Goal: Transaction & Acquisition: Obtain resource

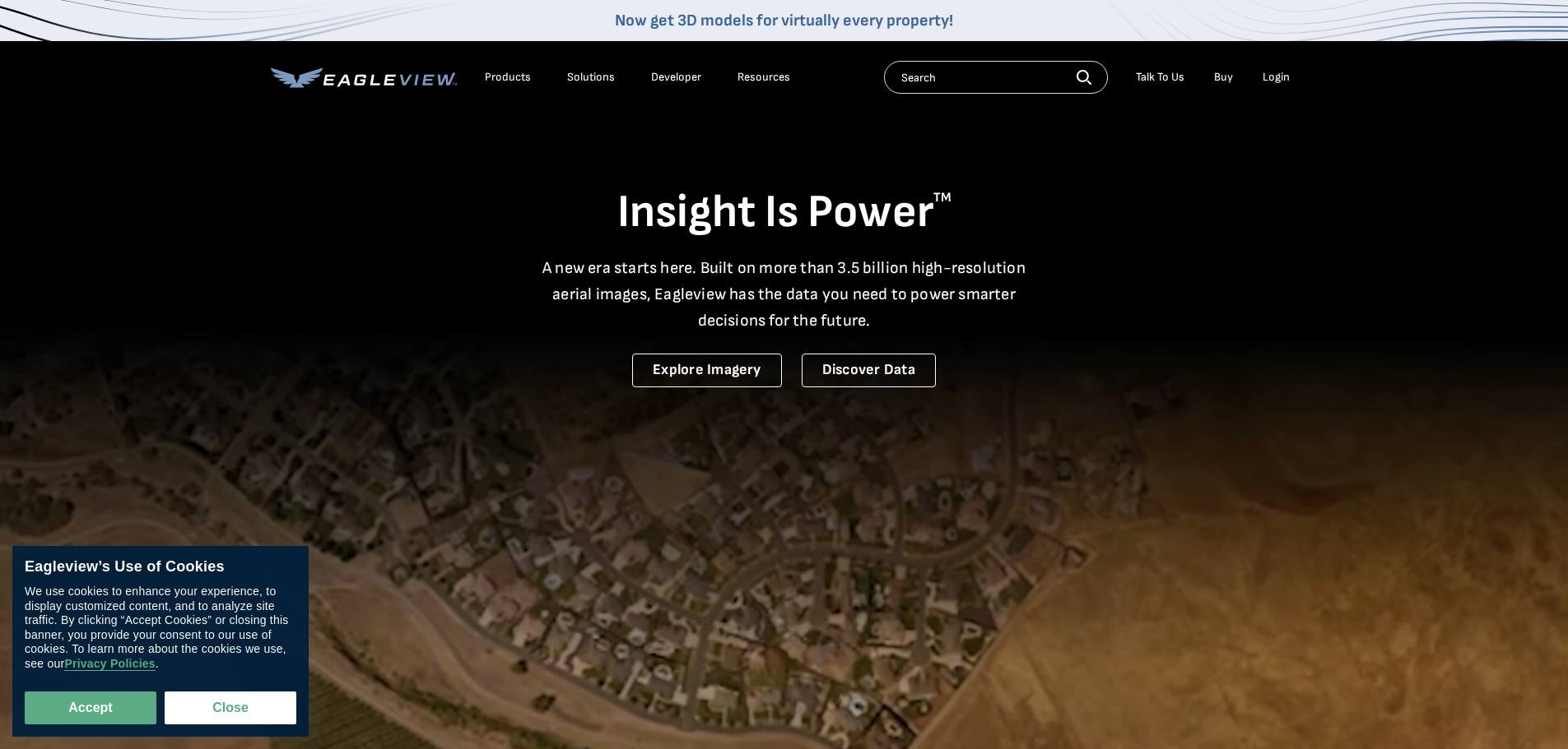
click at [1288, 81] on div "Login" at bounding box center [1275, 77] width 27 height 15
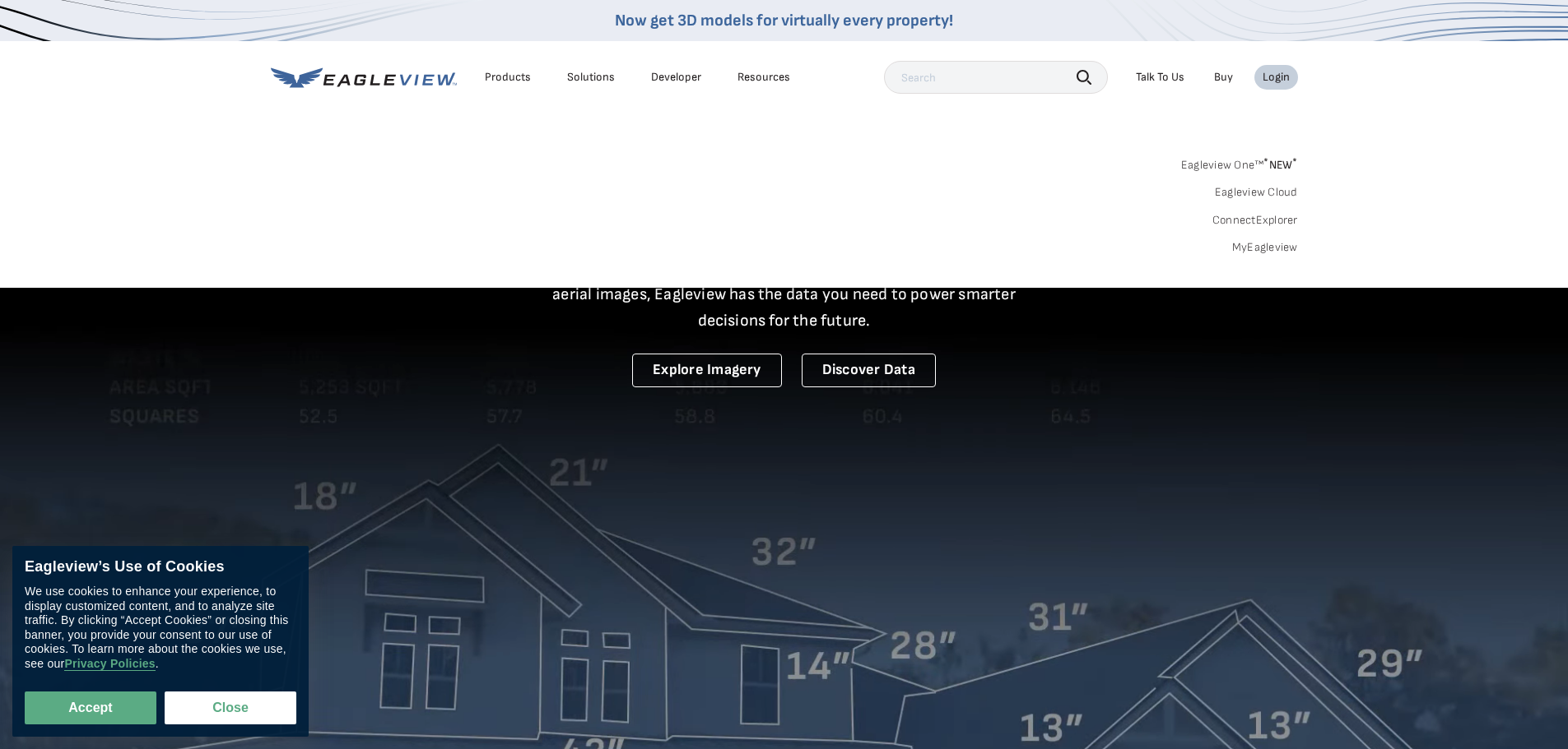
click at [1285, 81] on div "Login" at bounding box center [1275, 77] width 27 height 15
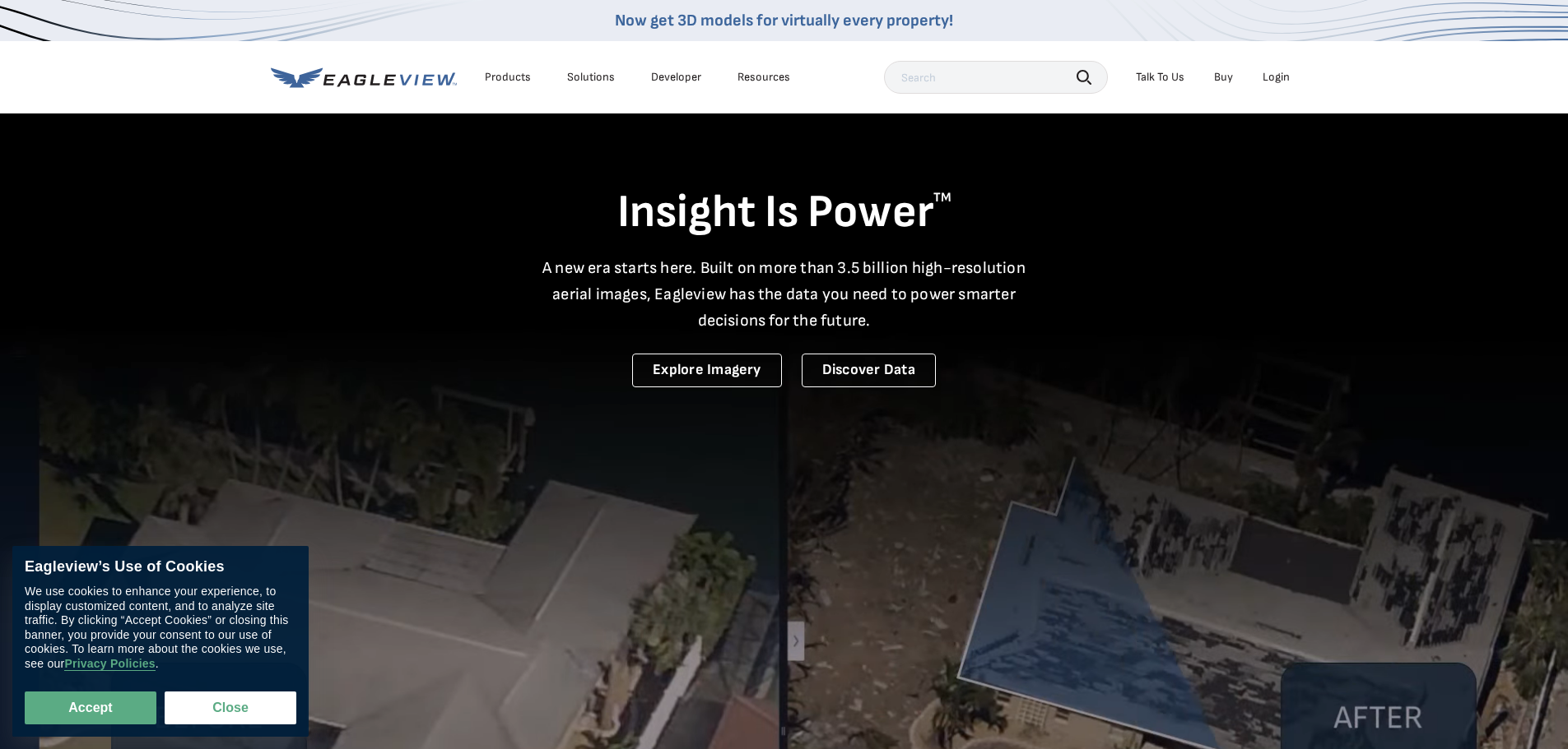
click at [1285, 81] on div "Login" at bounding box center [1275, 77] width 27 height 15
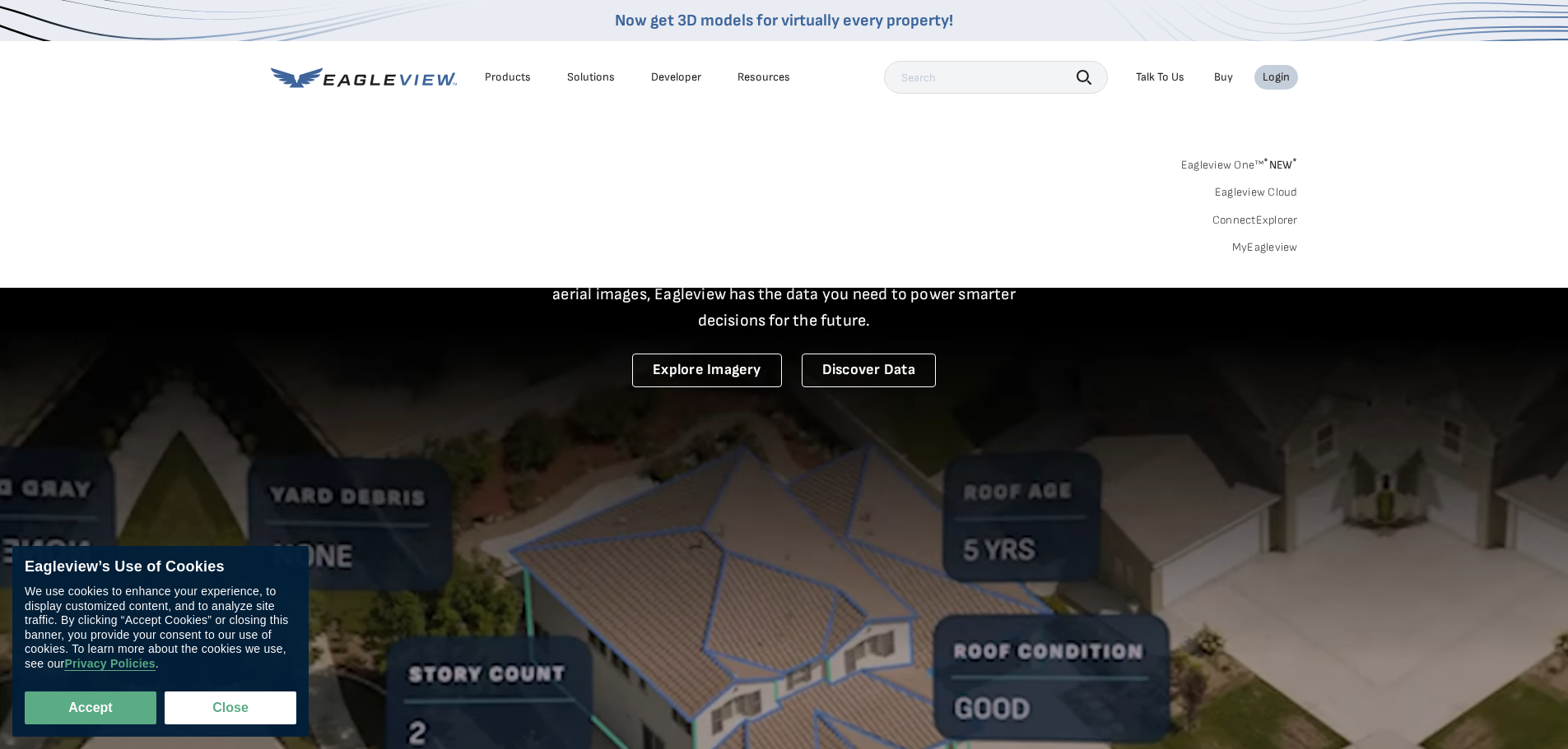
click at [1233, 162] on link "Eagleview One™ * NEW *" at bounding box center [1239, 162] width 117 height 19
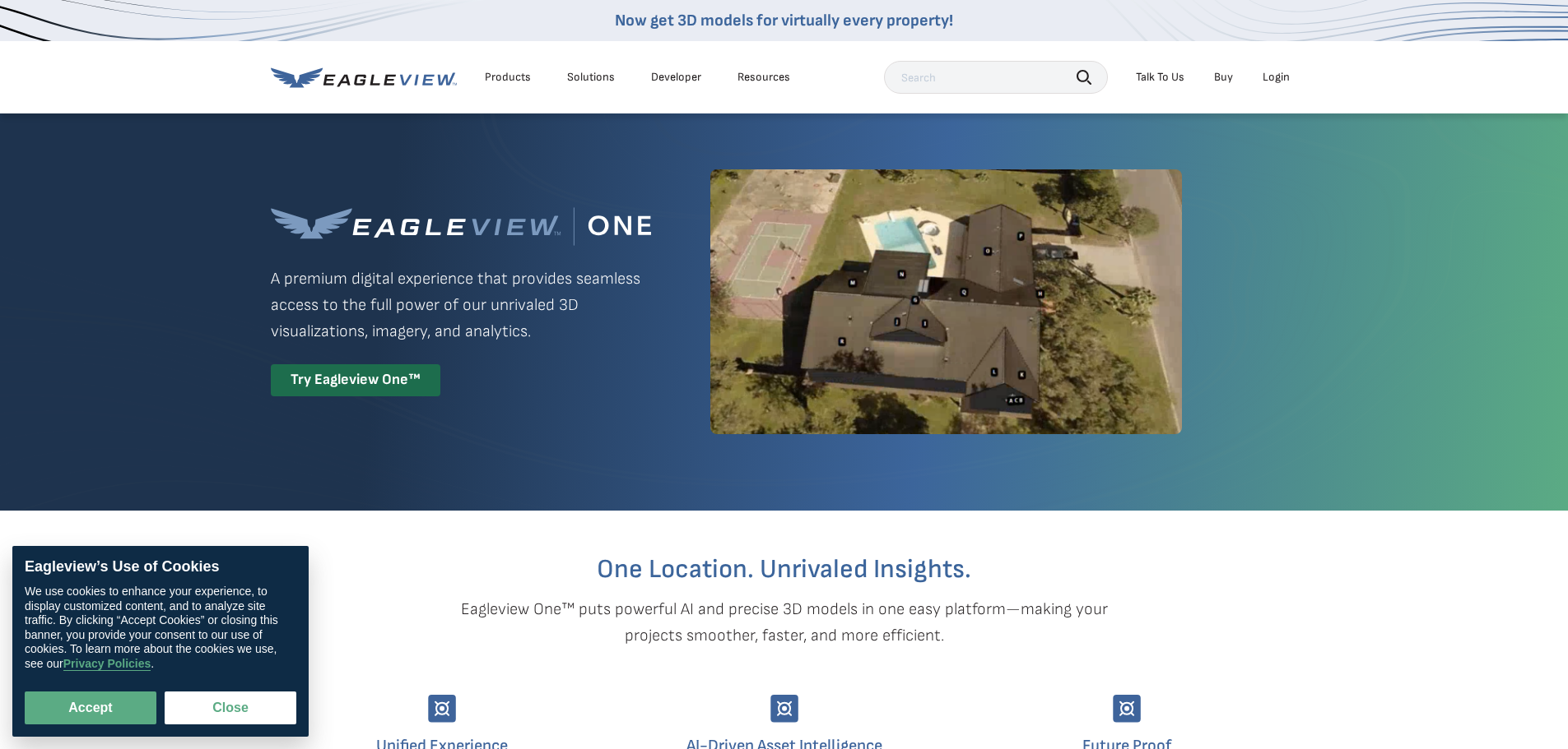
click at [1279, 76] on div "Login" at bounding box center [1275, 77] width 27 height 15
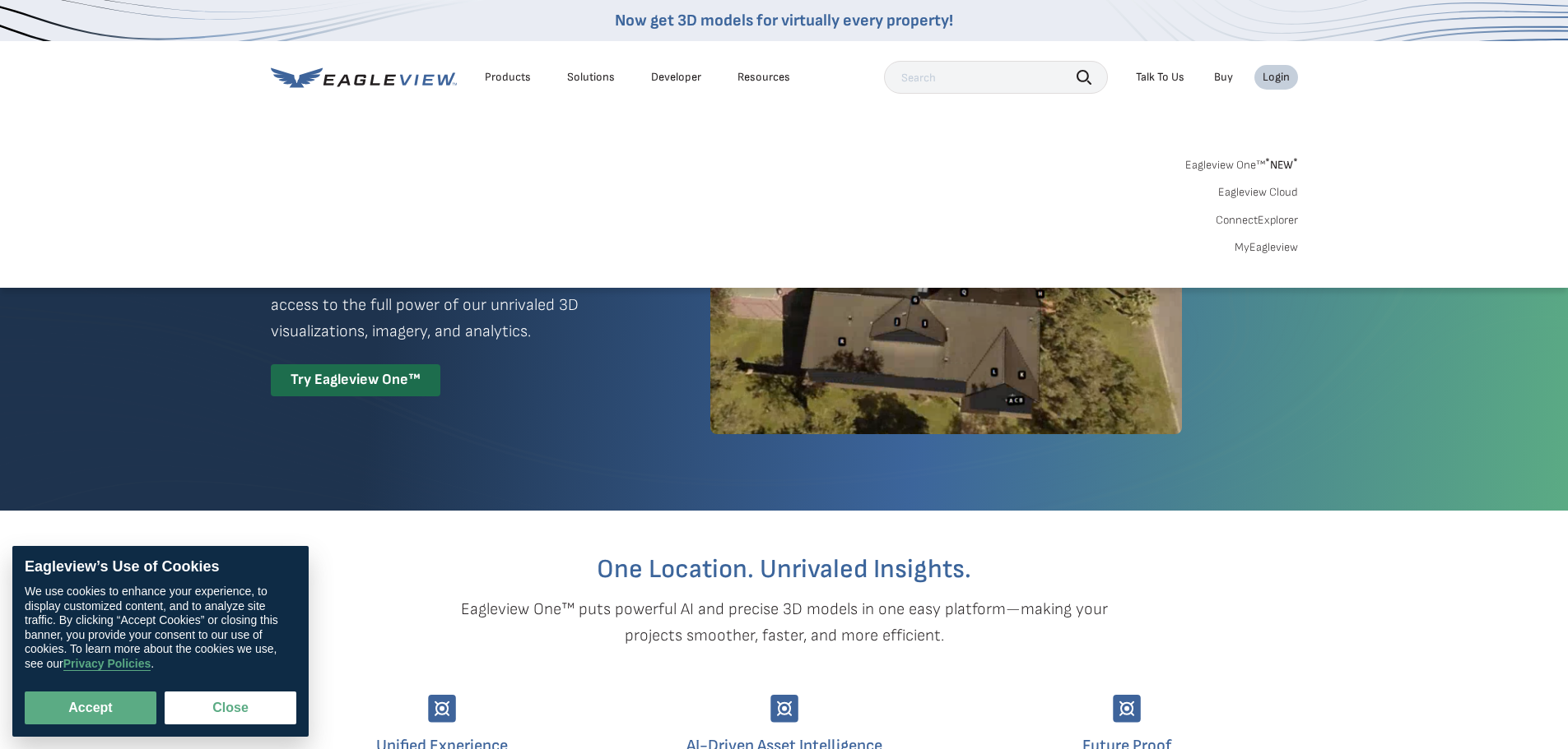
click at [1276, 250] on link "MyEagleview" at bounding box center [1265, 247] width 63 height 15
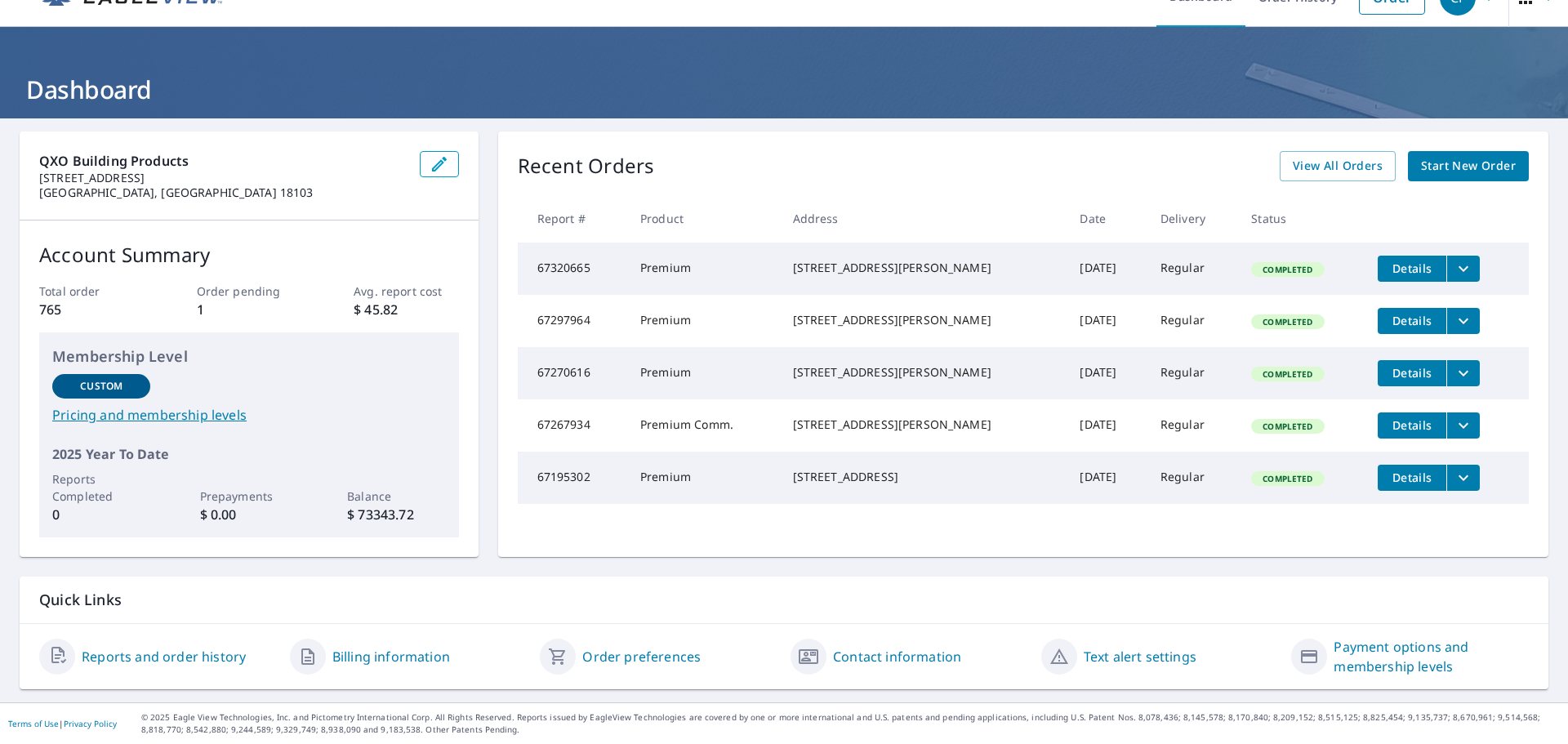
scroll to position [32, 0]
click at [1316, 168] on span "View All Orders" at bounding box center [1338, 166] width 90 height 21
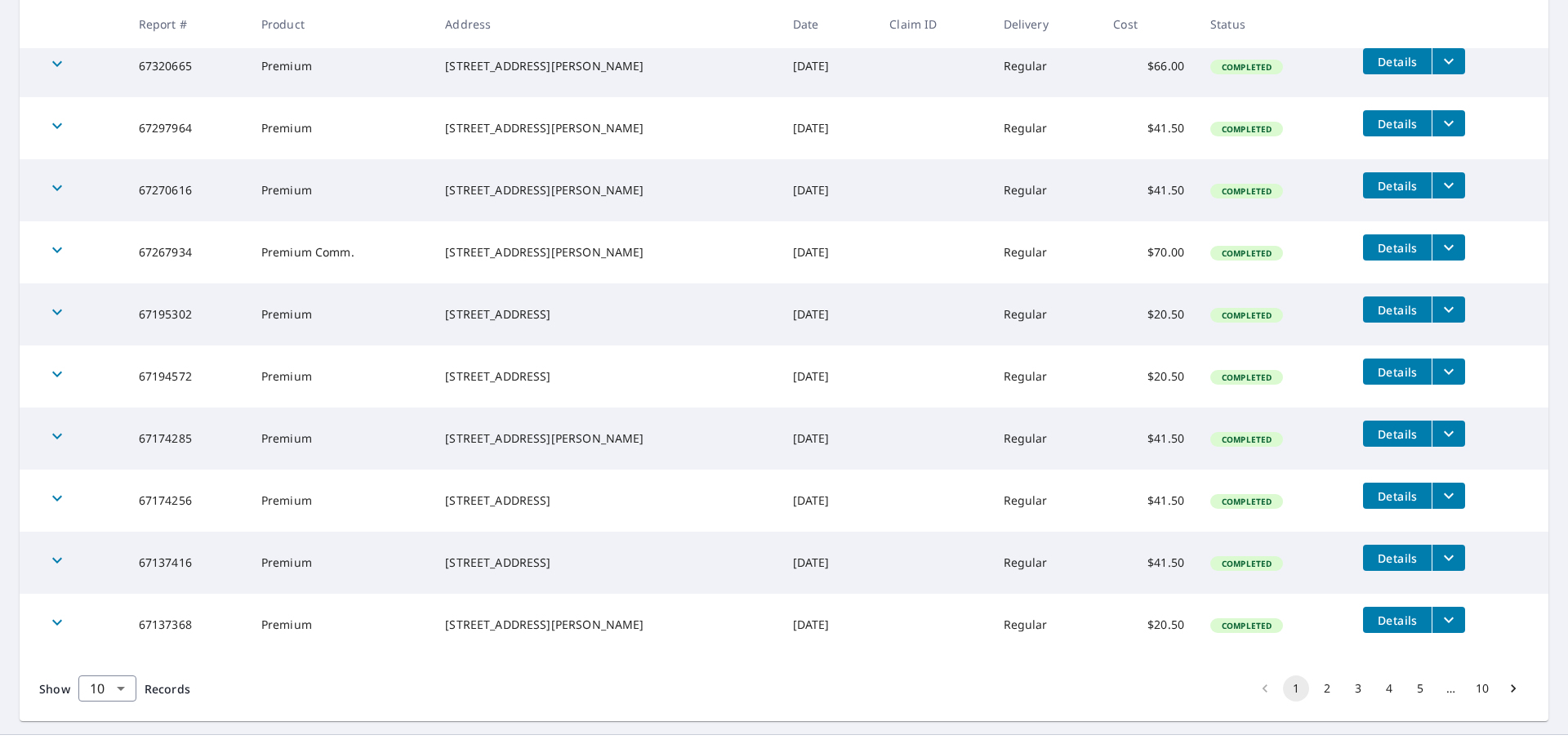
scroll to position [358, 0]
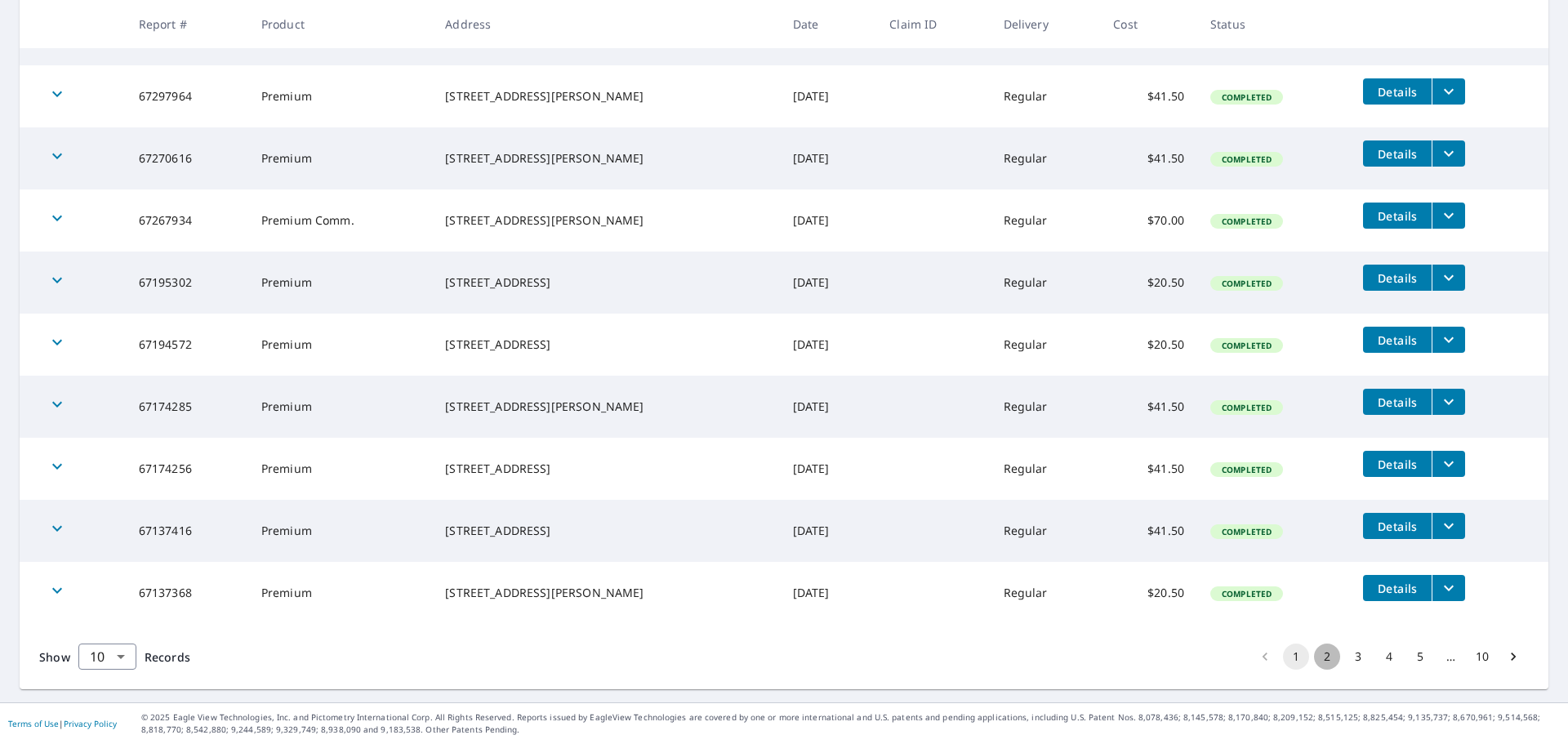
click at [1314, 655] on button "2" at bounding box center [1327, 657] width 26 height 27
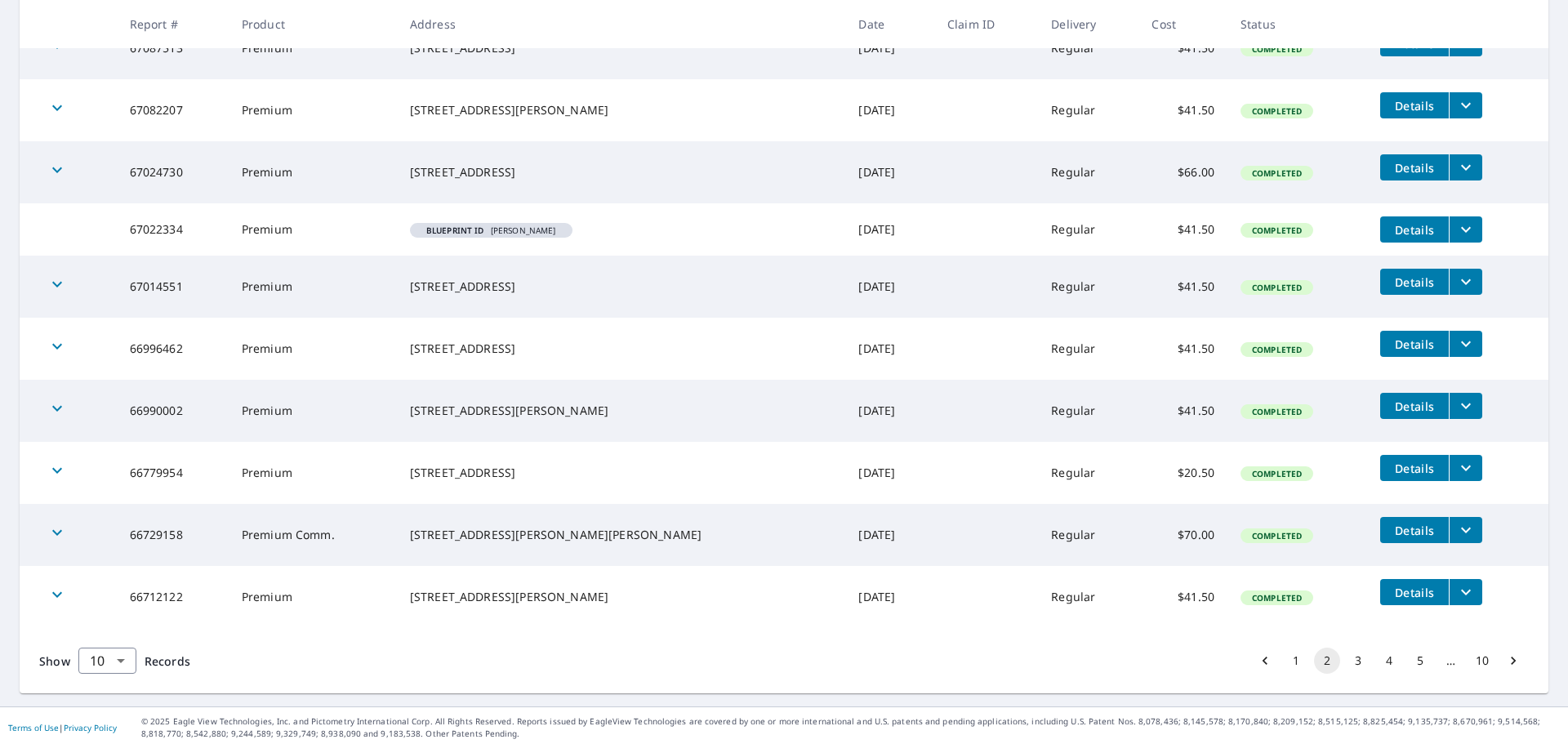
scroll to position [348, 0]
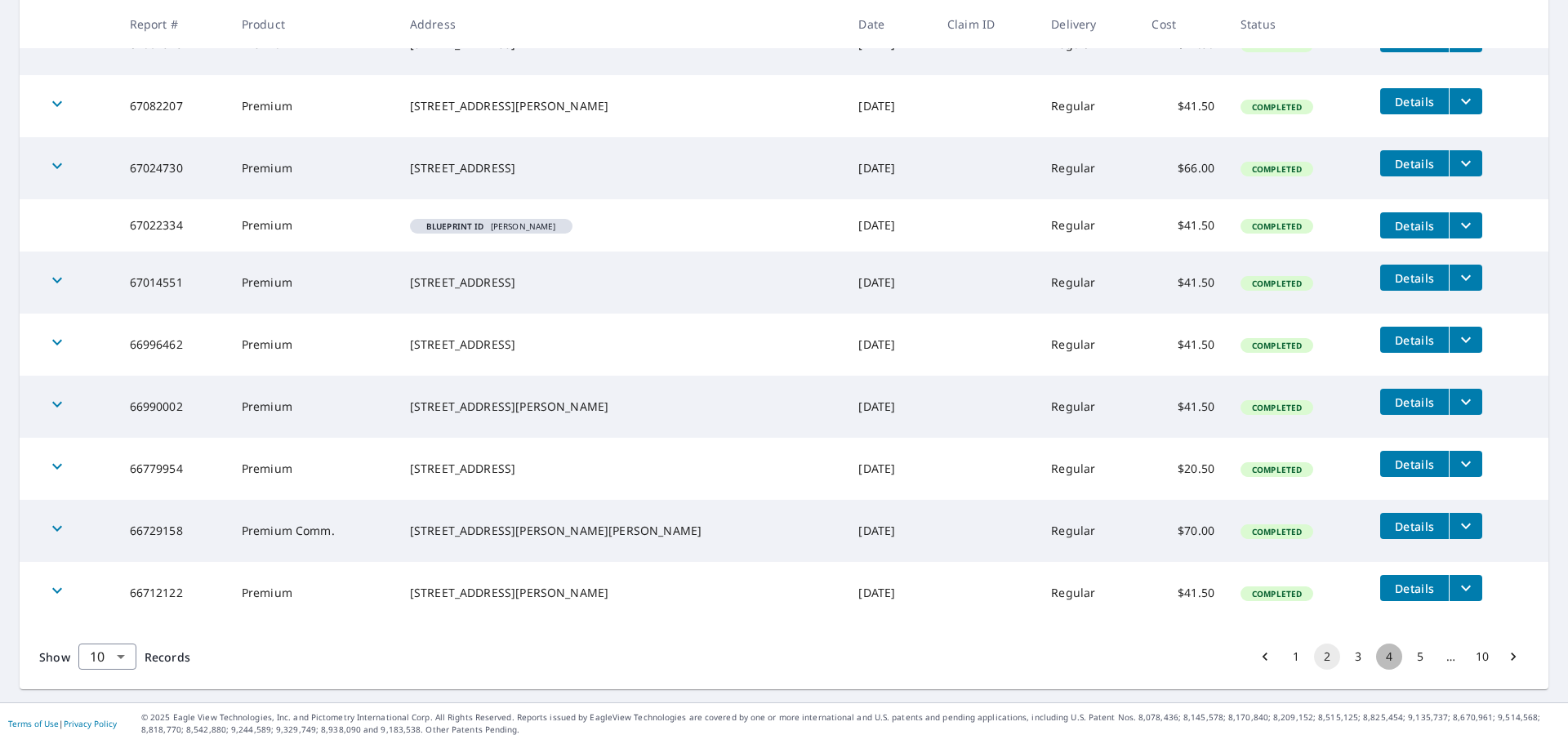
click at [1376, 656] on button "4" at bounding box center [1388, 657] width 26 height 27
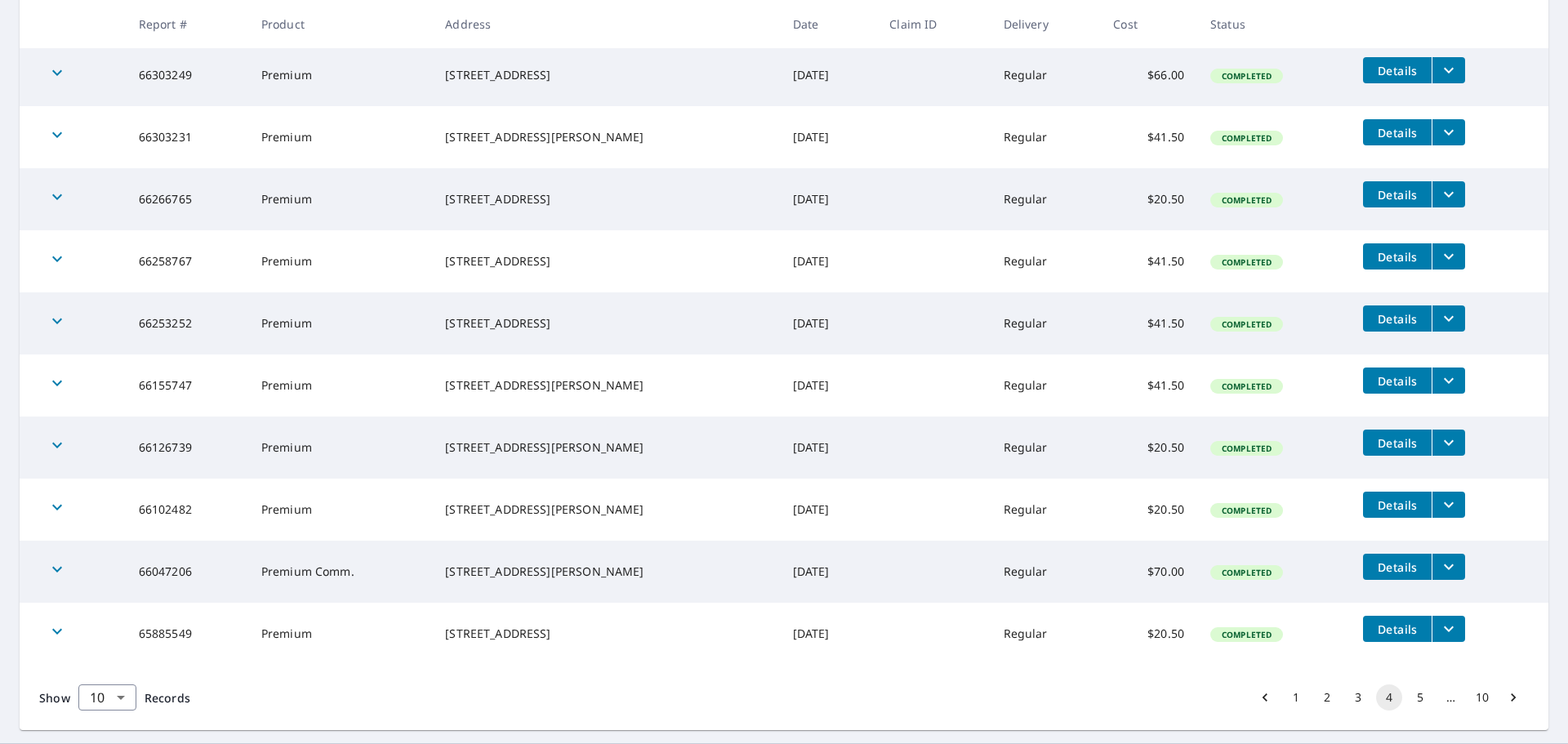
scroll to position [358, 0]
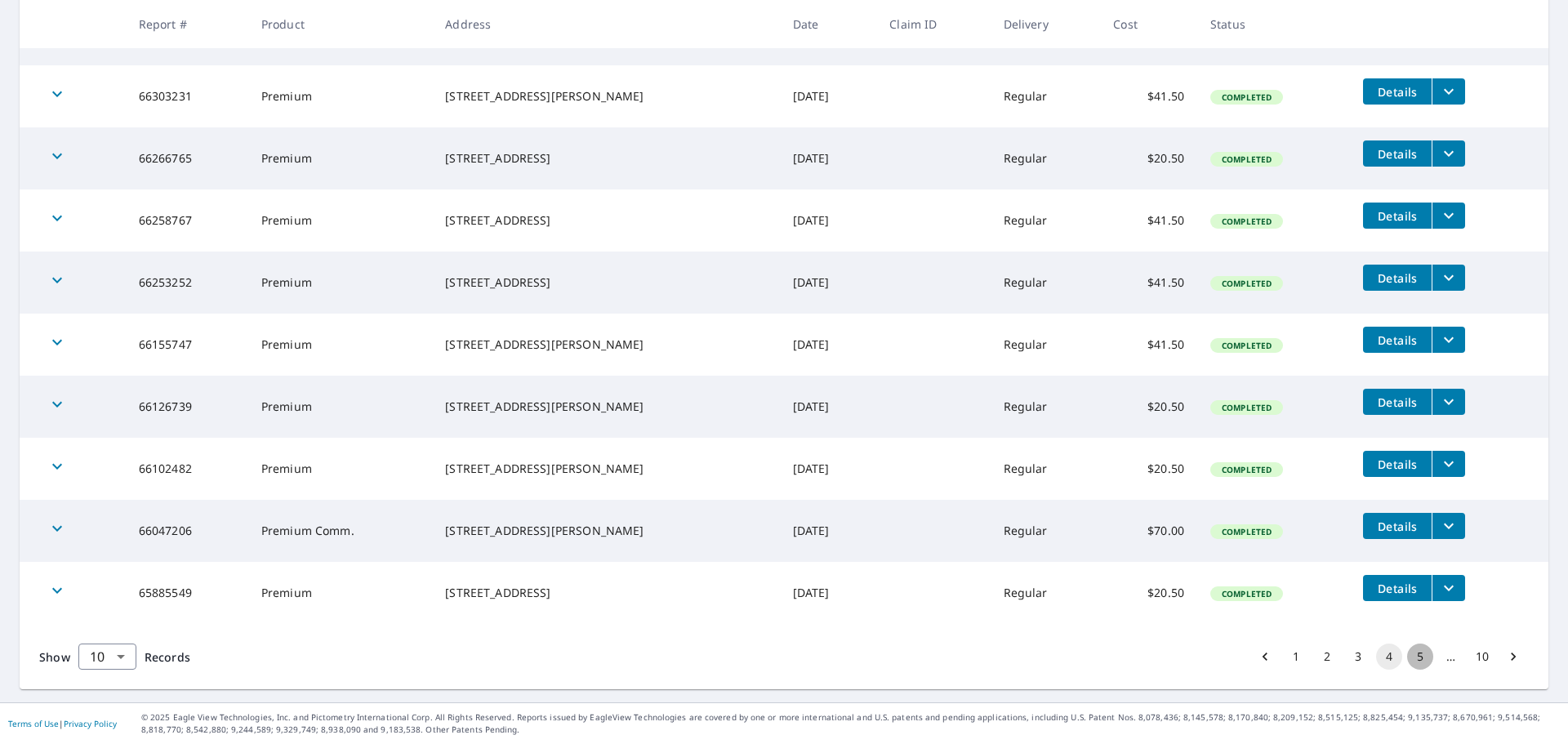
click at [1407, 651] on button "5" at bounding box center [1420, 657] width 26 height 27
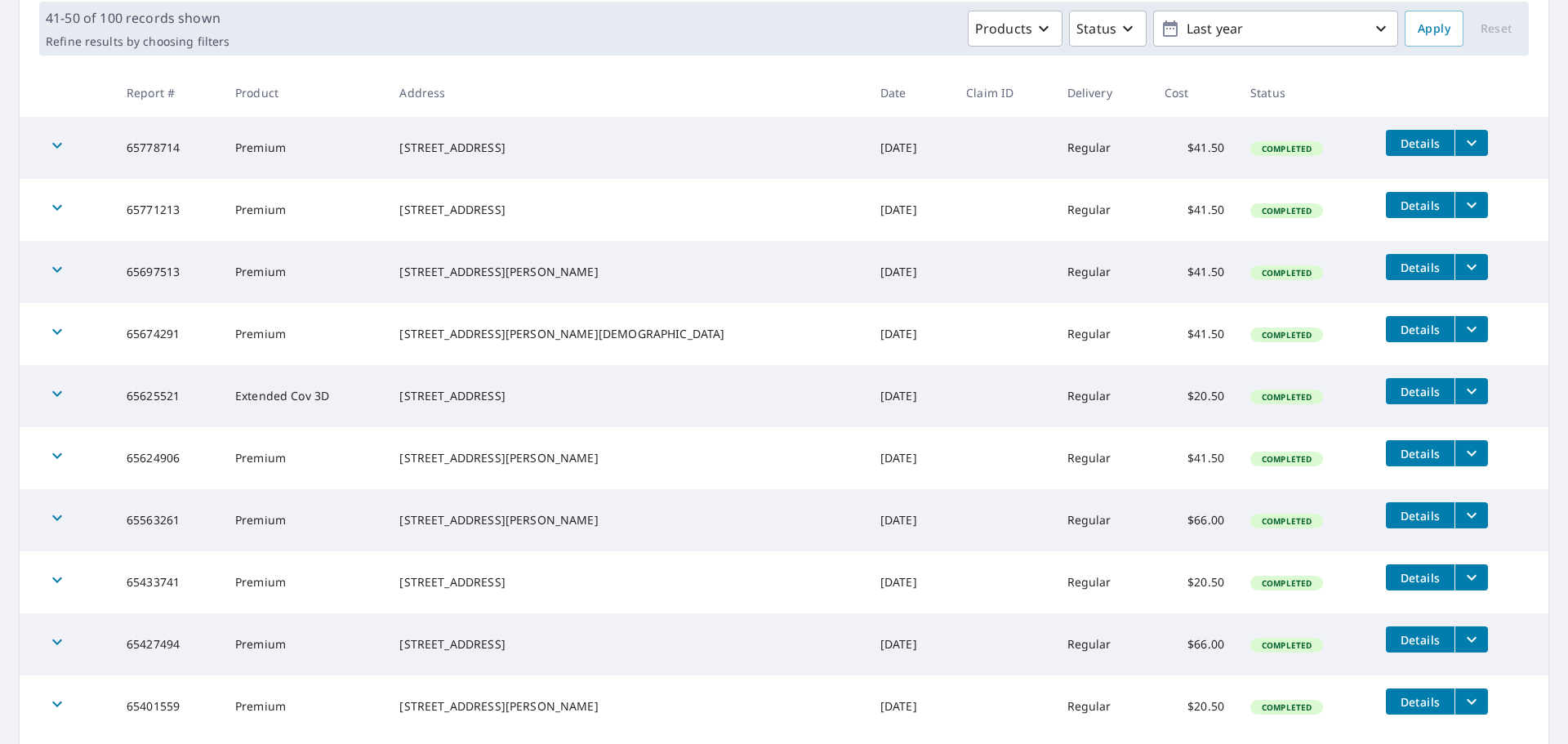
scroll to position [327, 0]
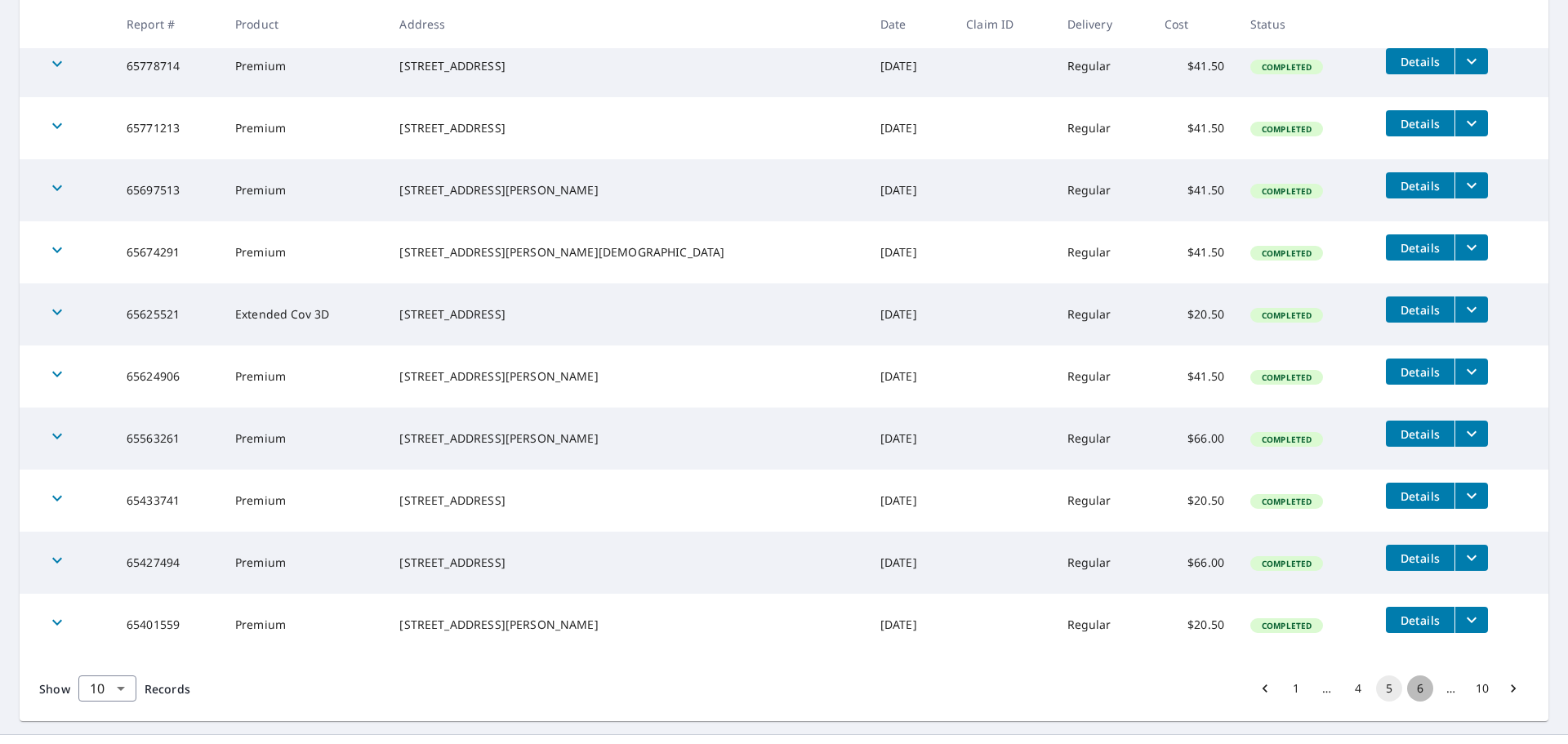
click at [1410, 688] on button "6" at bounding box center [1420, 688] width 26 height 27
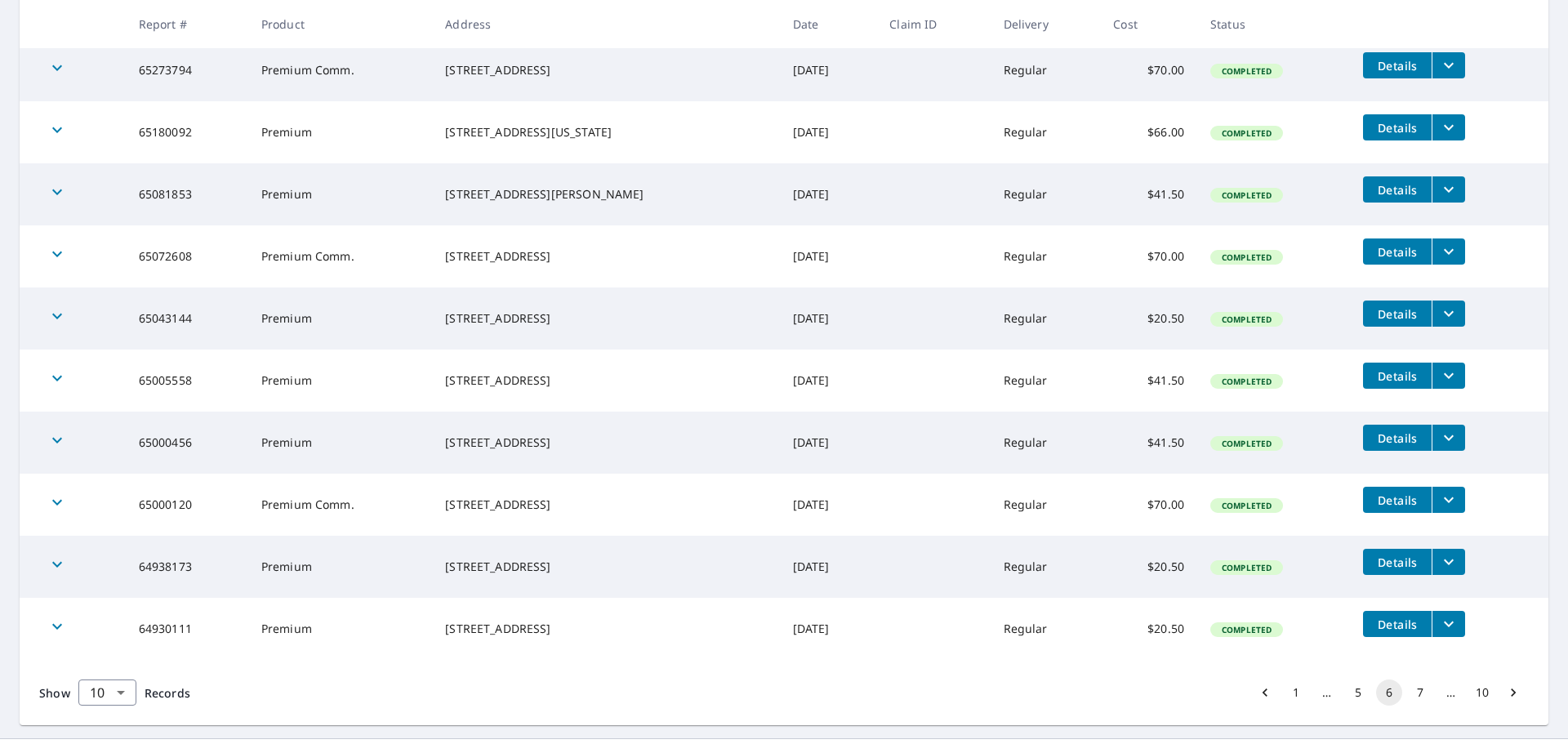
scroll to position [327, 0]
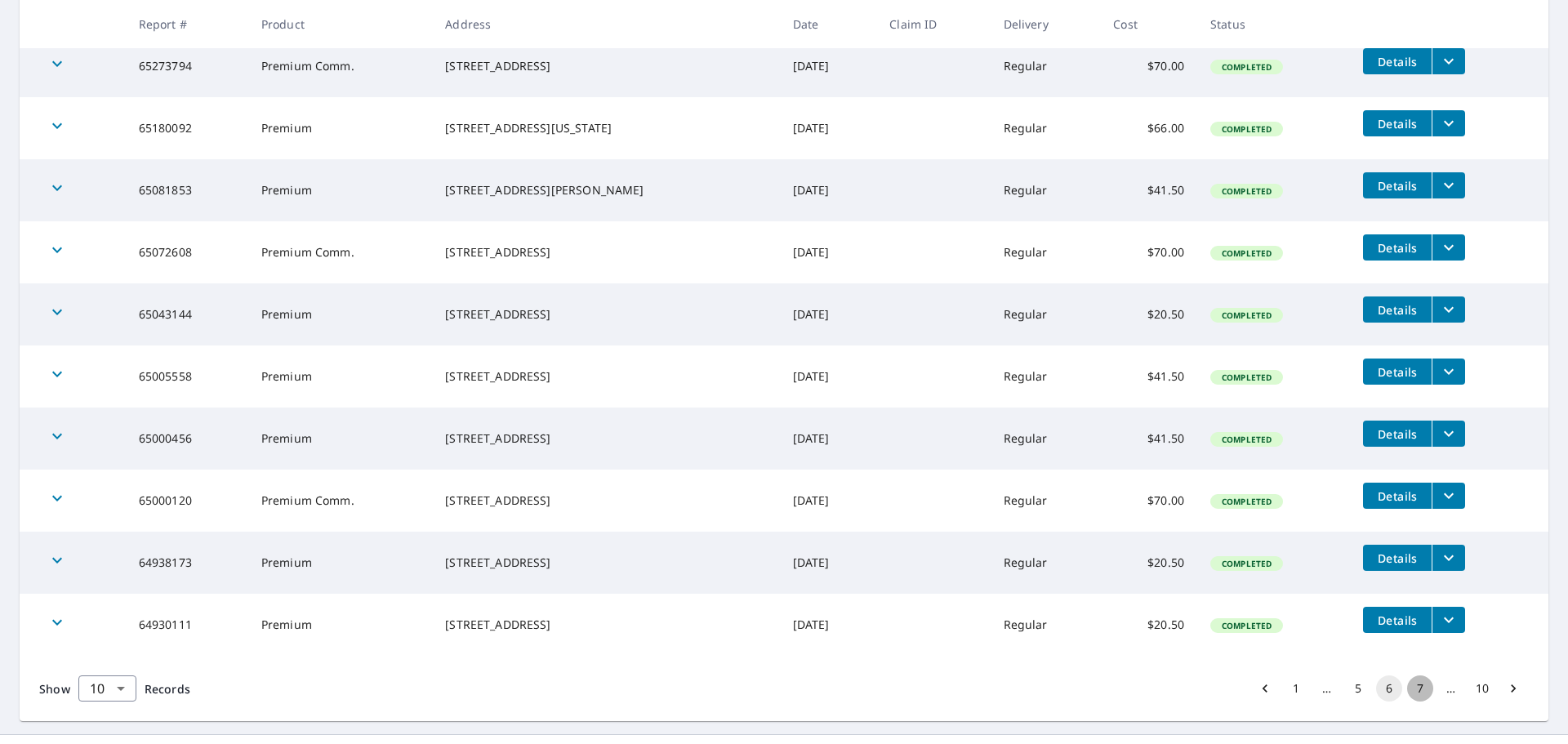
click at [1410, 689] on button "7" at bounding box center [1420, 688] width 26 height 27
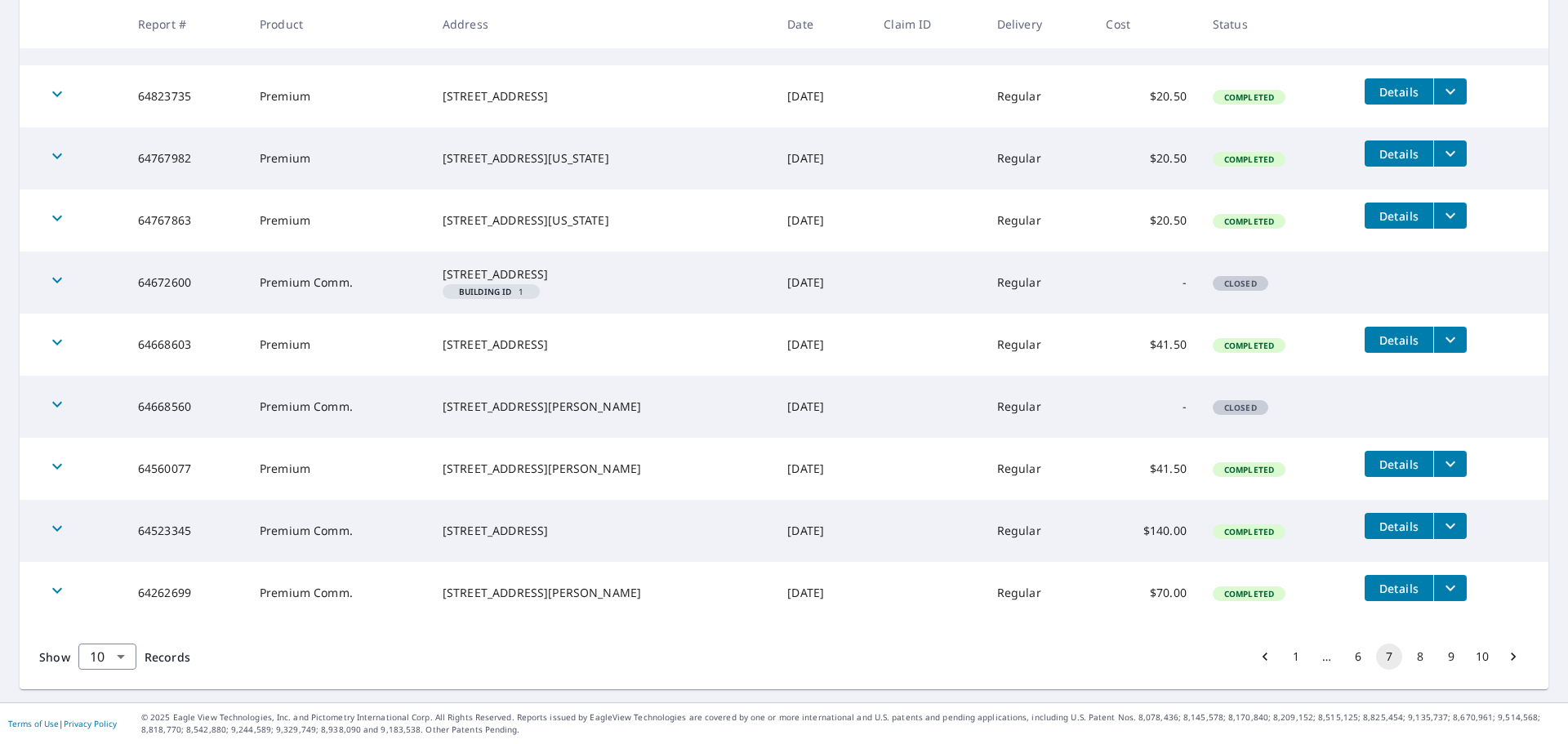
scroll to position [372, 0]
click at [1410, 661] on button "8" at bounding box center [1420, 657] width 26 height 27
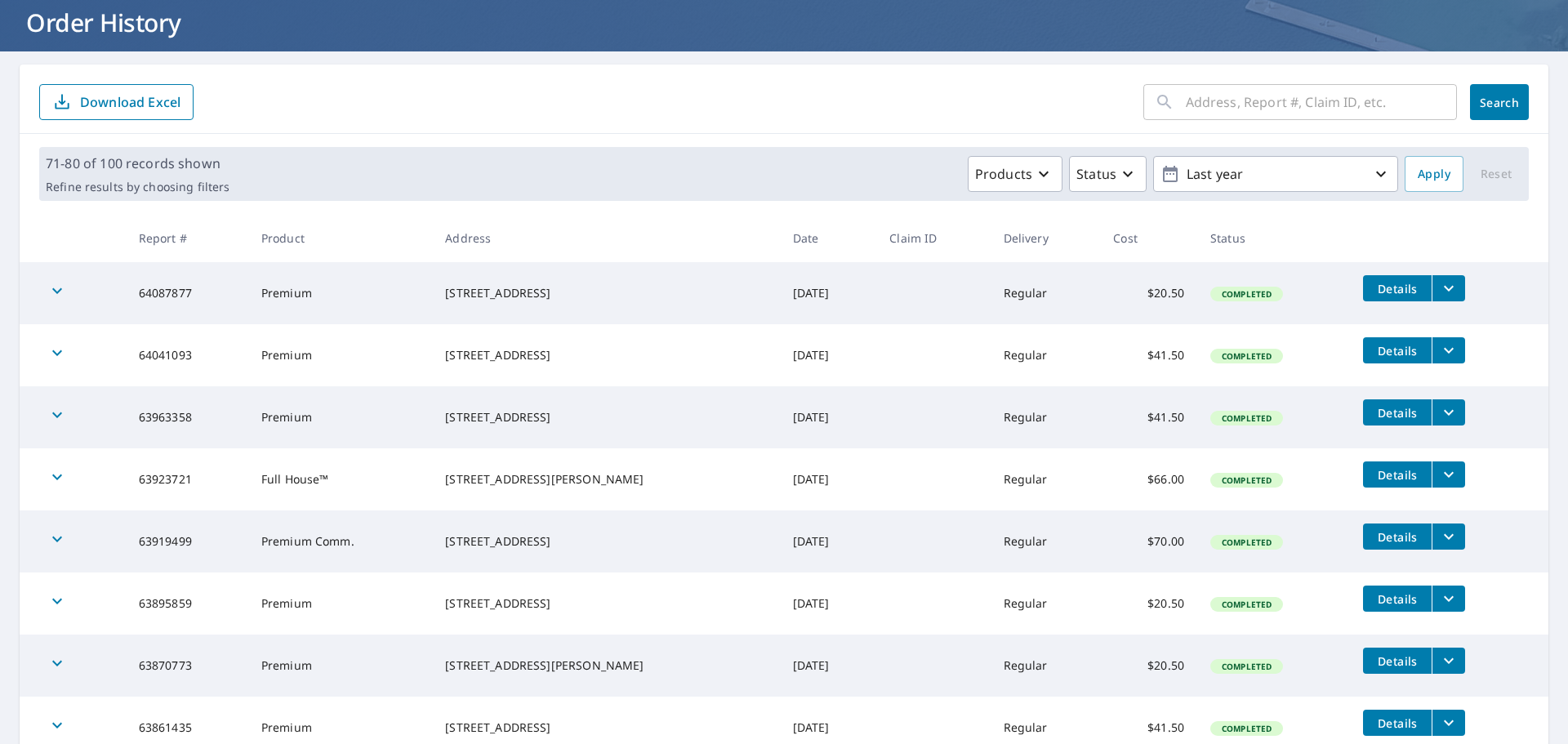
scroll to position [163, 0]
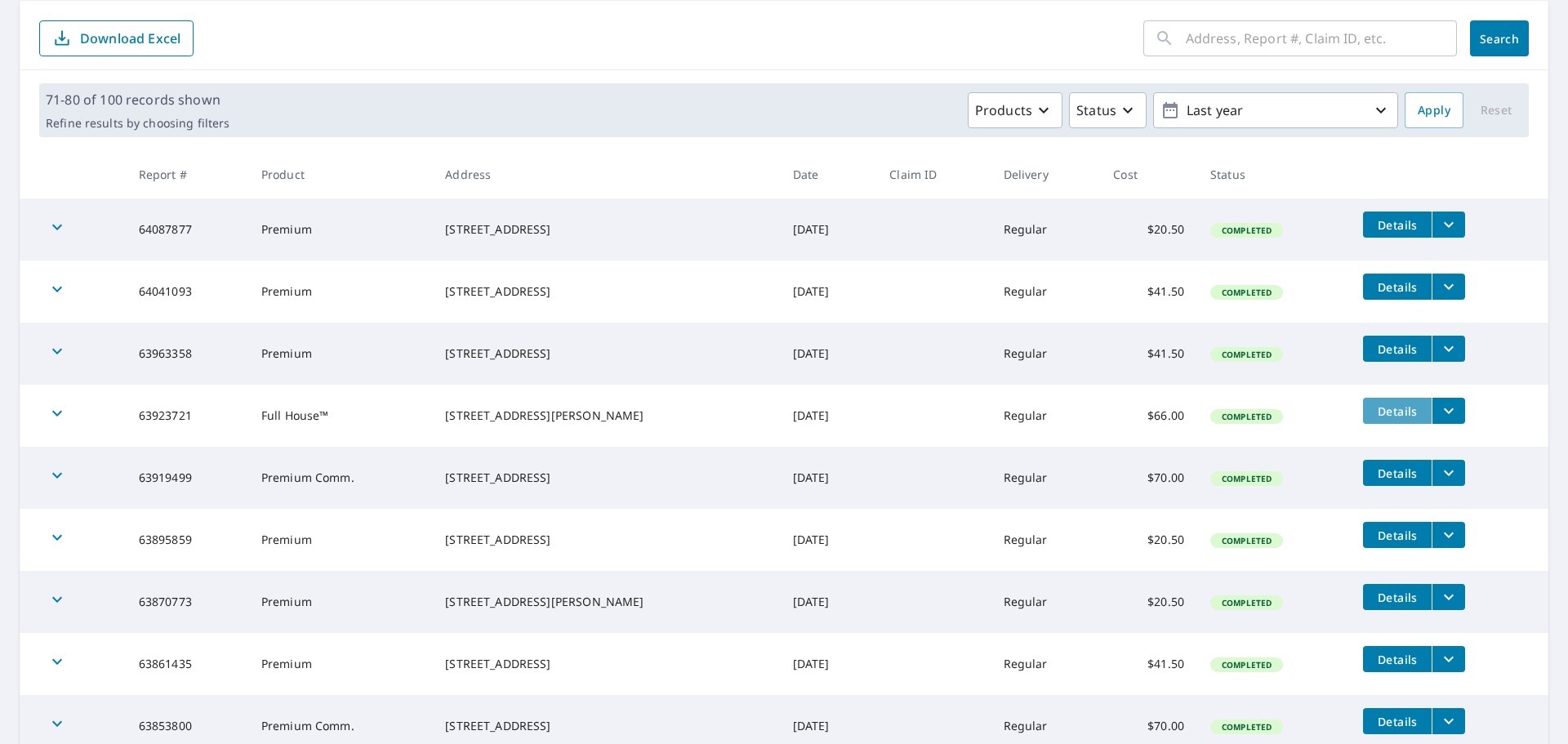
click at [1377, 412] on span "Details" at bounding box center [1397, 411] width 49 height 16
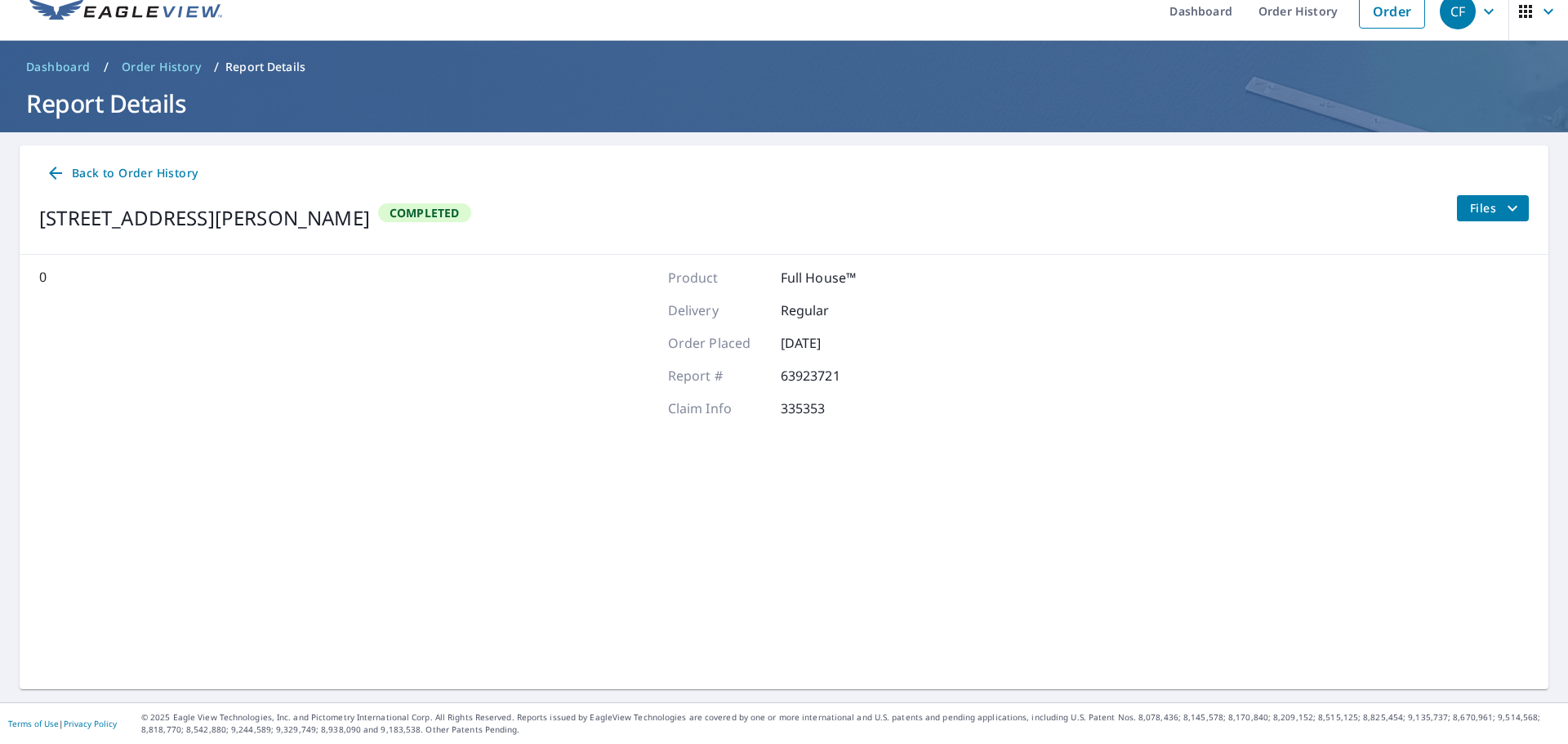
scroll to position [19, 0]
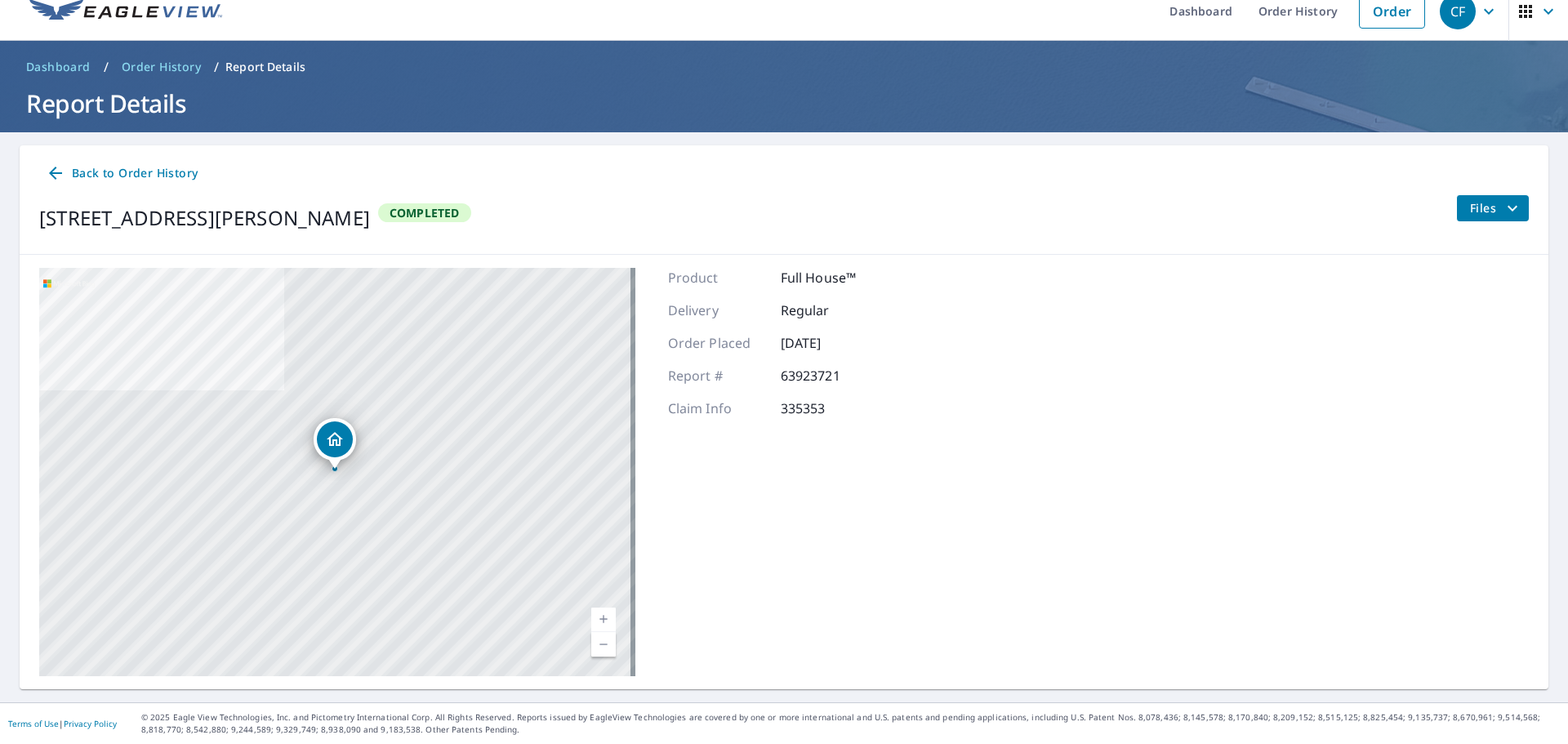
click at [1476, 198] on span "Files" at bounding box center [1495, 208] width 52 height 20
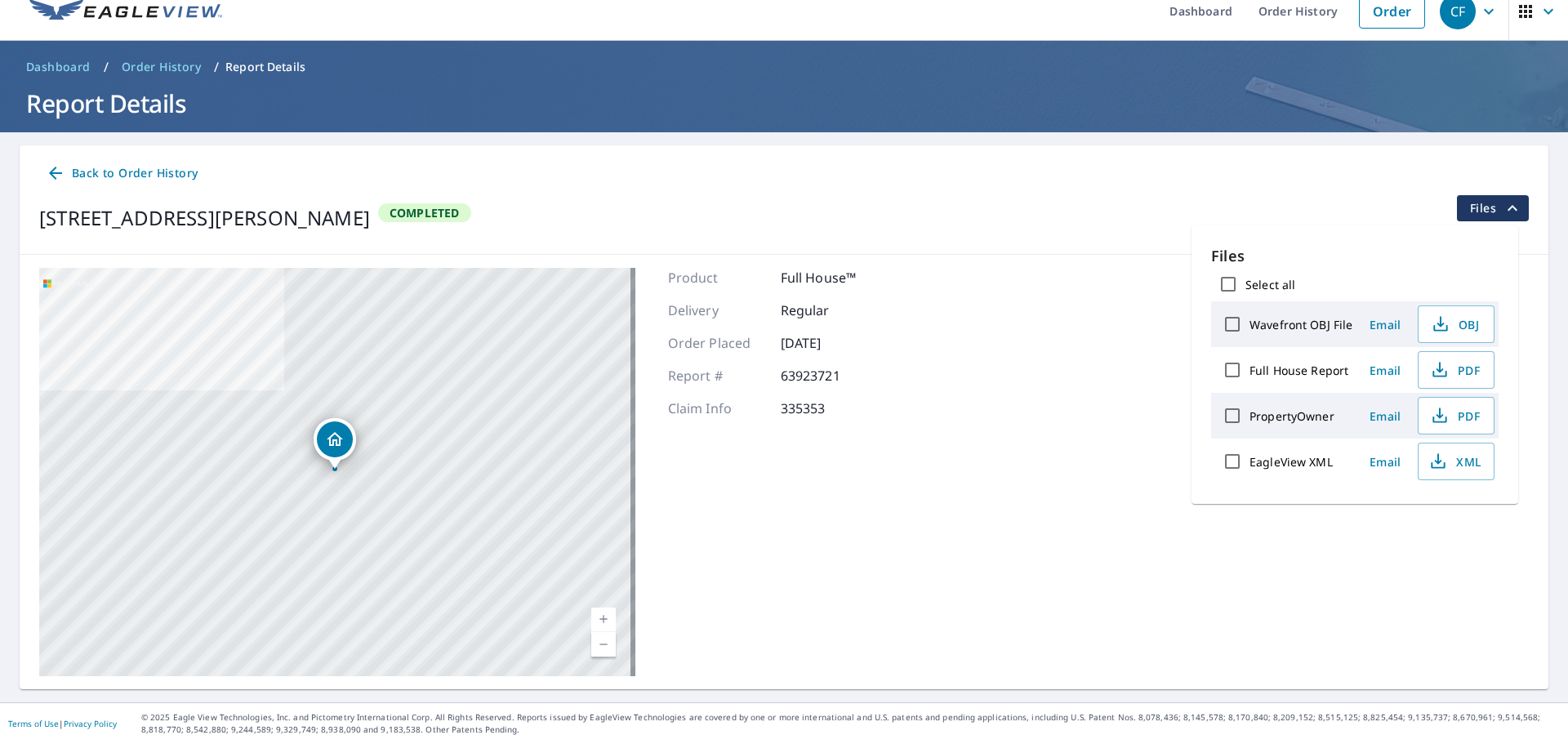
click at [1298, 465] on label "EagleView XML" at bounding box center [1290, 462] width 83 height 16
click at [1249, 465] on input "EagleView XML" at bounding box center [1231, 461] width 34 height 34
click at [1439, 517] on span "Download" at bounding box center [1436, 519] width 86 height 20
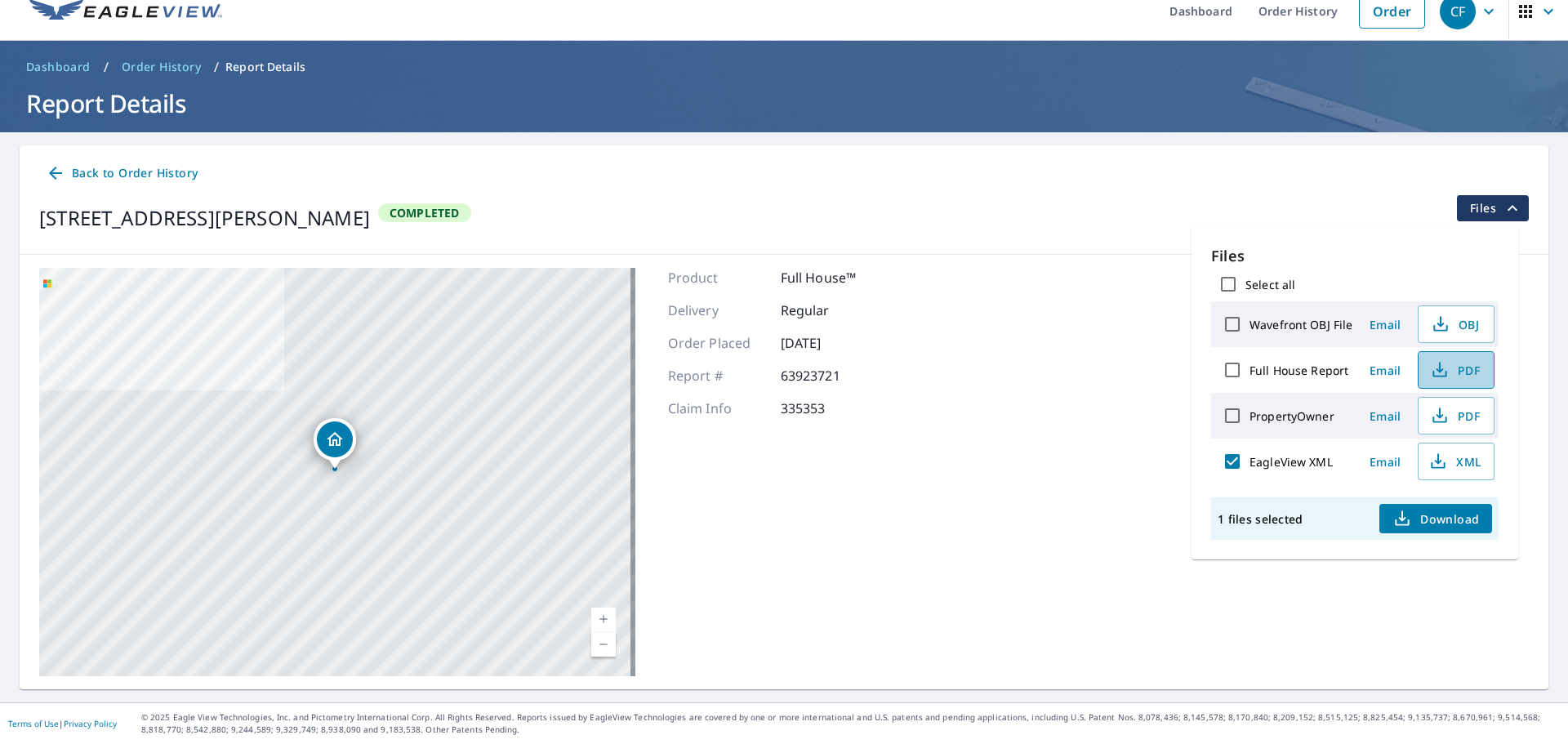
click at [1454, 375] on span "PDF" at bounding box center [1454, 370] width 52 height 20
click at [1435, 361] on icon "button" at bounding box center [1439, 370] width 20 height 20
click at [1234, 460] on input "EagleView XML" at bounding box center [1231, 461] width 34 height 34
checkbox input "false"
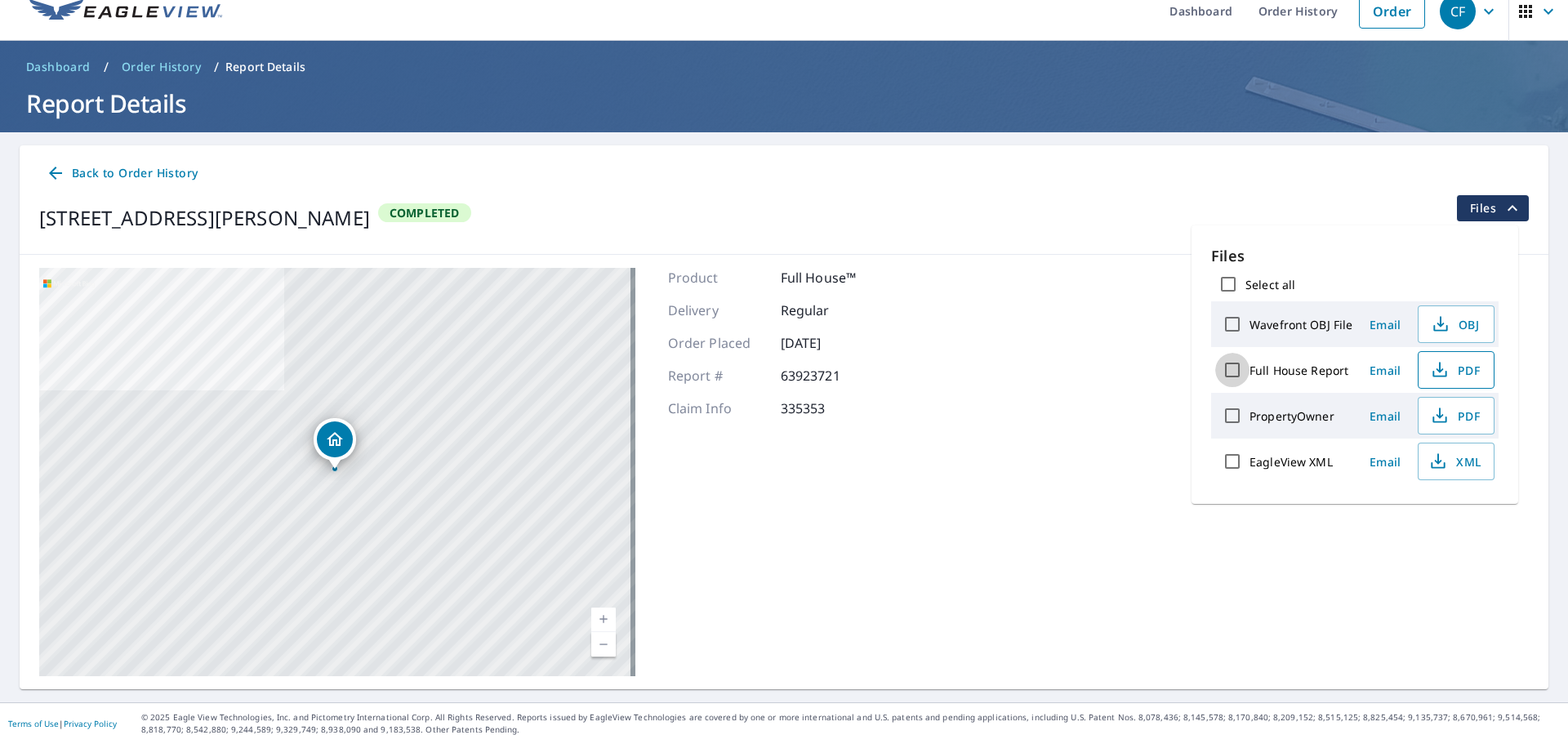
click at [1233, 368] on input "Full House Report" at bounding box center [1231, 370] width 34 height 34
checkbox input "true"
click at [1434, 506] on button "Download" at bounding box center [1436, 519] width 113 height 29
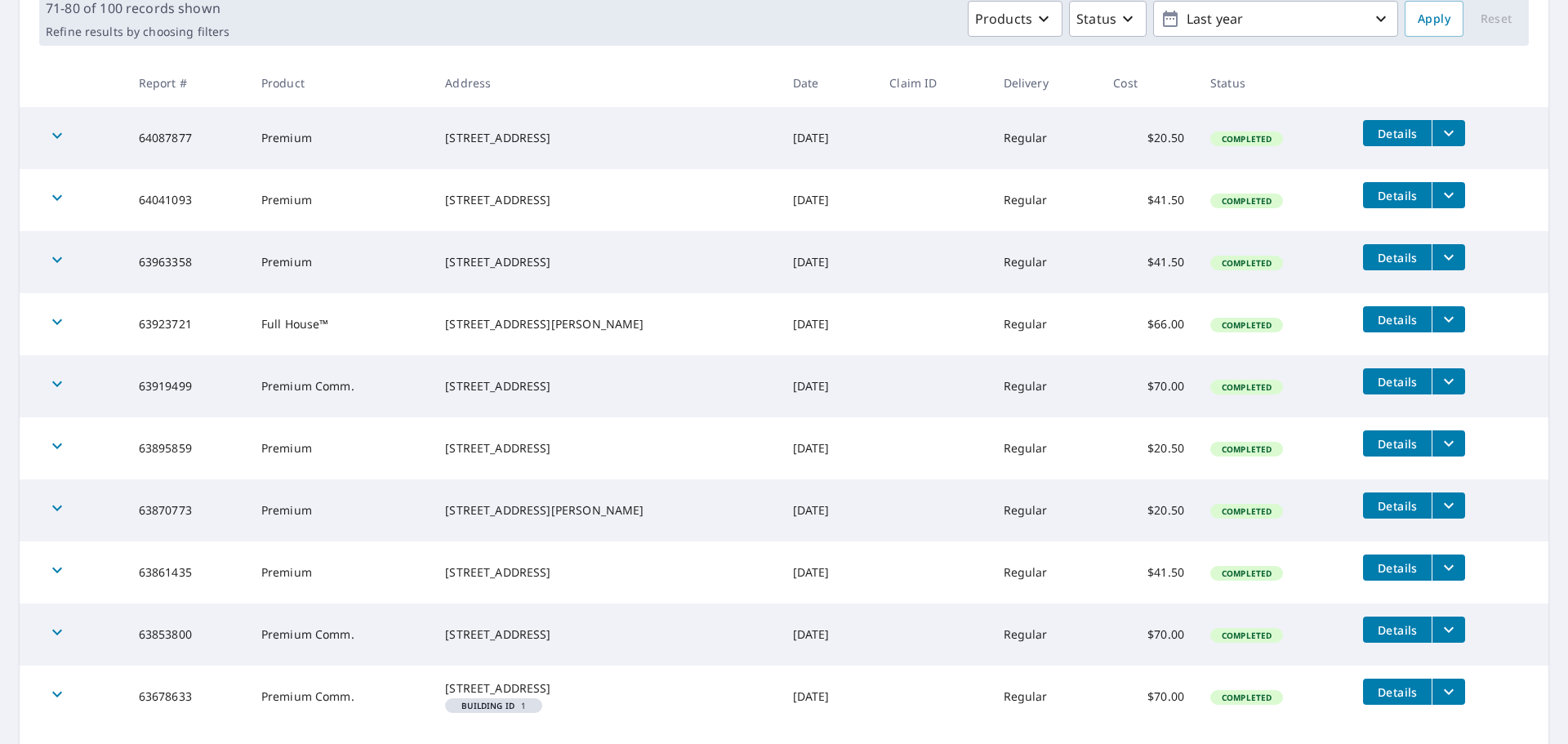
scroll to position [284, 0]
